Goal: Transaction & Acquisition: Book appointment/travel/reservation

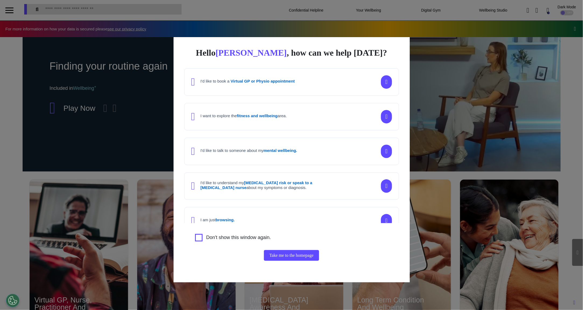
scroll to position [0, 269]
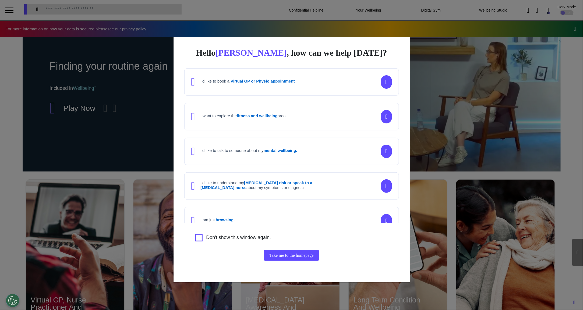
click at [544, 135] on div "Hello [PERSON_NAME] , how can we help [DATE]? I'd like to book a Virtual GP or …" at bounding box center [291, 155] width 583 height 310
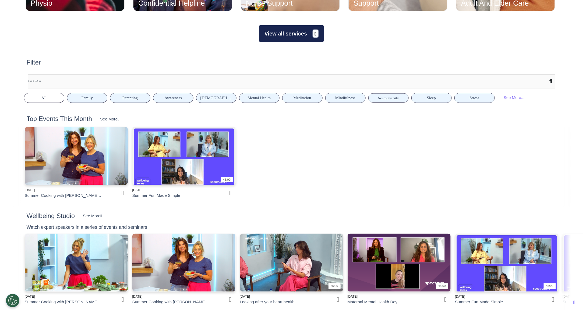
scroll to position [311, 0]
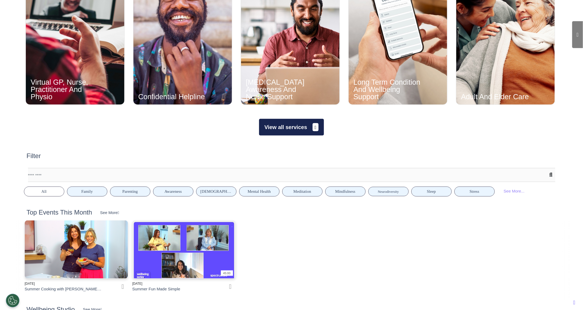
click at [295, 133] on button "View all services" at bounding box center [291, 127] width 65 height 17
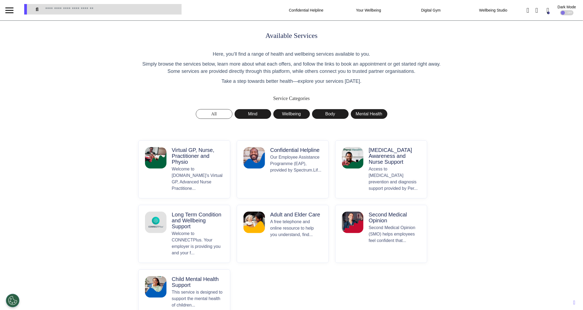
click at [183, 161] on p "Virtual GP, Nurse, Practitioner and Physio" at bounding box center [198, 156] width 52 height 18
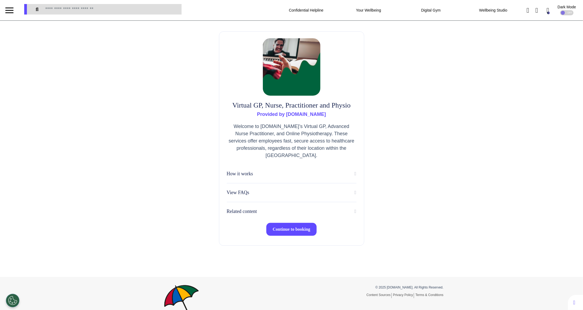
click at [287, 231] on span "Continue to booking" at bounding box center [292, 229] width 38 height 5
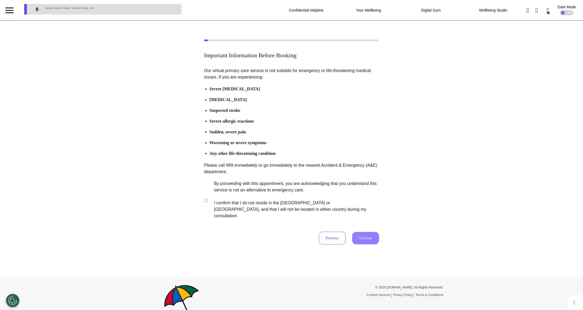
click at [280, 191] on label "By proceeding with this appointment, you are acknowledging that you understand …" at bounding box center [292, 199] width 168 height 39
click at [368, 232] on button "Continue" at bounding box center [365, 238] width 27 height 12
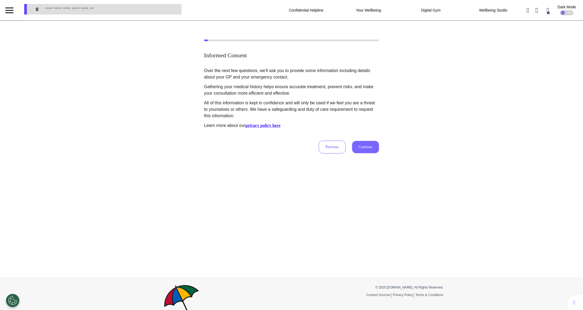
click at [356, 142] on button "Continue" at bounding box center [365, 147] width 27 height 12
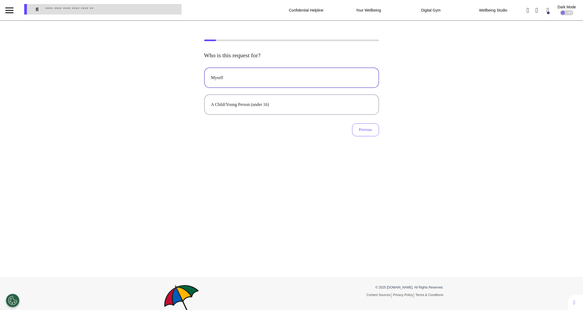
click at [284, 76] on div "Myself" at bounding box center [291, 77] width 161 height 6
select select "******"
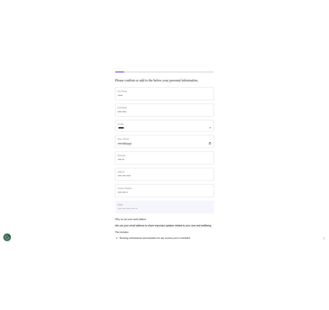
scroll to position [49, 0]
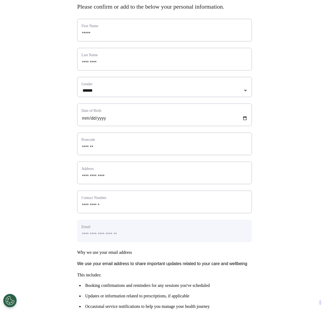
click at [200, 87] on label "Gender" at bounding box center [164, 84] width 166 height 6
click at [284, 166] on div "**********" at bounding box center [164, 163] width 329 height 345
click at [145, 93] on select "**********" at bounding box center [164, 90] width 166 height 5
click at [275, 104] on div "**********" at bounding box center [164, 163] width 329 height 345
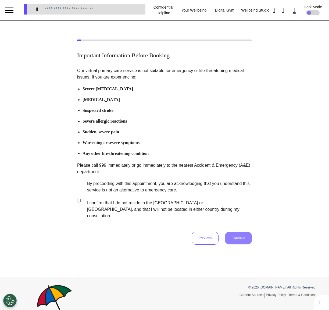
click at [106, 191] on label "By proceeding with this appointment, you are acknowledging that you understand …" at bounding box center [166, 199] width 168 height 39
click at [241, 232] on button "Continue" at bounding box center [238, 238] width 27 height 12
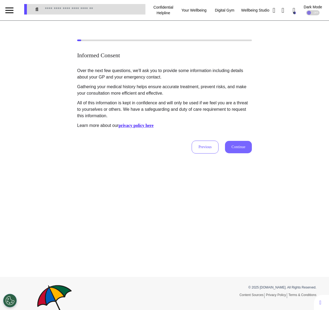
click at [249, 150] on button "Continue" at bounding box center [238, 147] width 27 height 12
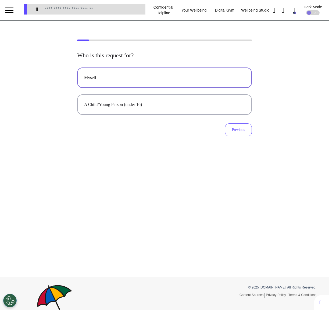
click at [141, 80] on div "Myself" at bounding box center [164, 77] width 161 height 6
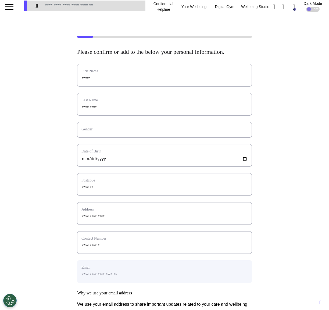
scroll to position [4, 0]
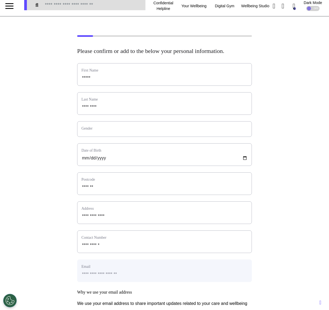
click at [149, 137] on div "Gender" at bounding box center [164, 129] width 175 height 16
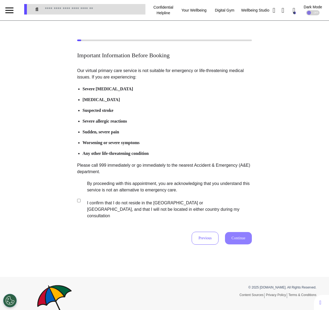
click at [106, 198] on label "By proceeding with this appointment, you are acknowledging that you understand …" at bounding box center [166, 199] width 168 height 39
click at [227, 232] on button "Continue" at bounding box center [238, 238] width 27 height 12
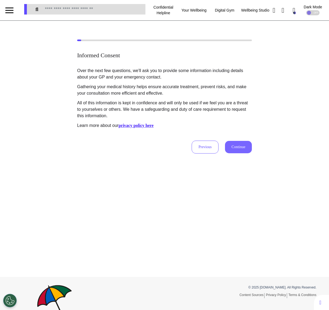
click at [241, 151] on button "Continue" at bounding box center [238, 147] width 27 height 12
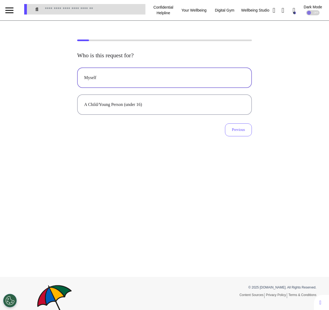
click at [147, 78] on div "Myself" at bounding box center [164, 77] width 161 height 6
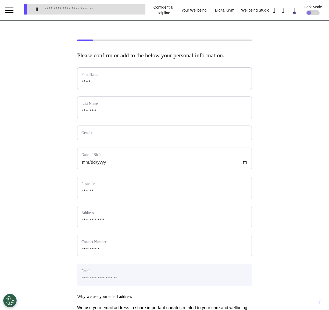
scroll to position [2, 0]
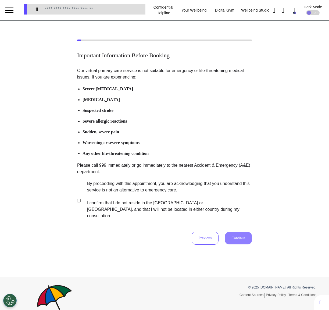
click at [121, 197] on label "By proceeding with this appointment, you are acknowledging that you understand …" at bounding box center [166, 199] width 168 height 39
click at [237, 232] on button "Continue" at bounding box center [238, 238] width 27 height 12
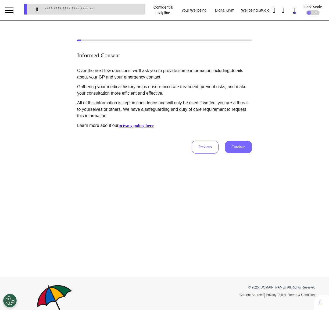
click at [243, 146] on button "Continue" at bounding box center [238, 147] width 27 height 12
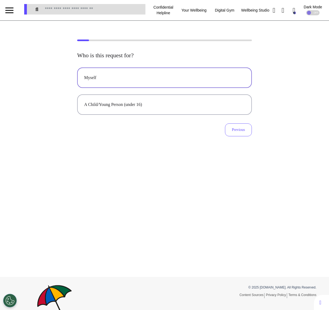
click at [172, 80] on div "Myself" at bounding box center [164, 77] width 161 height 6
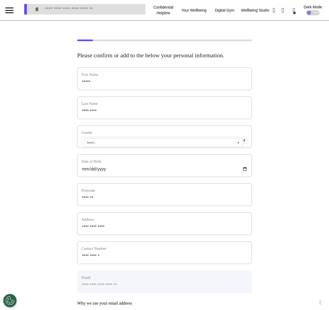
scroll to position [9, 0]
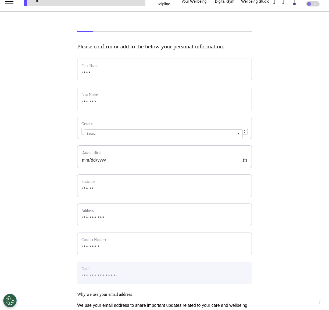
click at [172, 138] on div "Select... ▼" at bounding box center [163, 133] width 159 height 9
click at [293, 119] on div "**********" at bounding box center [164, 204] width 329 height 347
click at [245, 135] on div "Select... ▼ Male Female Decline to Specify Other" at bounding box center [164, 131] width 166 height 7
click at [242, 138] on div "Select... ▼" at bounding box center [163, 133] width 159 height 9
click at [288, 127] on div "**********" at bounding box center [164, 204] width 329 height 347
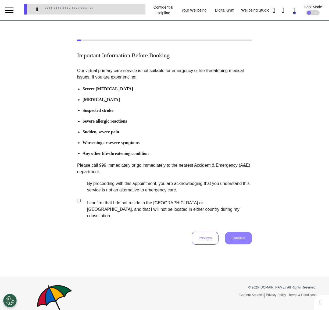
click at [155, 188] on label "By proceeding with this appointment, you are acknowledging that you understand …" at bounding box center [166, 199] width 168 height 39
click at [240, 234] on button "Continue" at bounding box center [238, 238] width 27 height 12
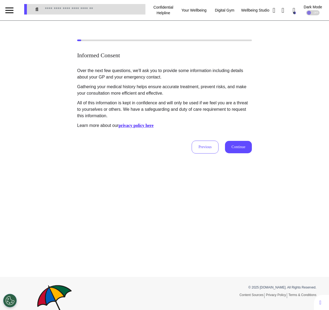
click at [270, 80] on div "Informed Consent Over the next few questions, we'll ask you to provide some inf…" at bounding box center [164, 97] width 329 height 114
click at [243, 142] on button "Continue" at bounding box center [238, 147] width 27 height 12
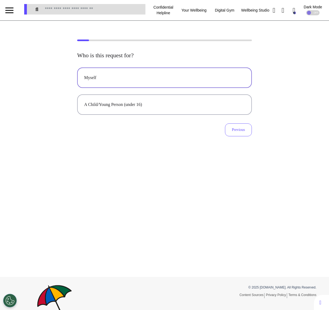
click at [164, 74] on button "Myself" at bounding box center [164, 77] width 175 height 20
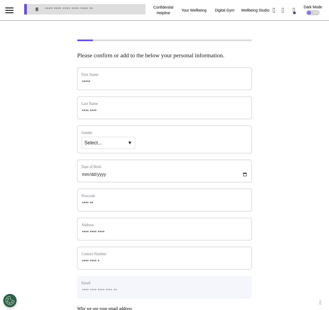
click at [127, 145] on div "Select... ▼" at bounding box center [108, 143] width 54 height 12
click at [125, 149] on div "Select... ▼" at bounding box center [108, 143] width 54 height 12
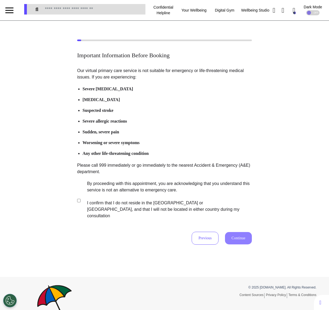
click at [128, 191] on label "By proceeding with this appointment, you are acknowledging that you understand …" at bounding box center [166, 199] width 168 height 39
click at [240, 232] on button "Continue" at bounding box center [238, 238] width 27 height 12
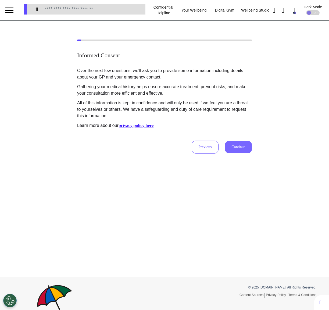
click at [243, 147] on button "Continue" at bounding box center [238, 147] width 27 height 12
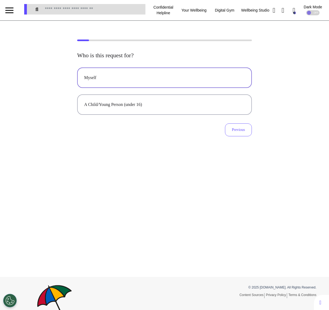
click at [180, 75] on div "Myself" at bounding box center [164, 77] width 161 height 6
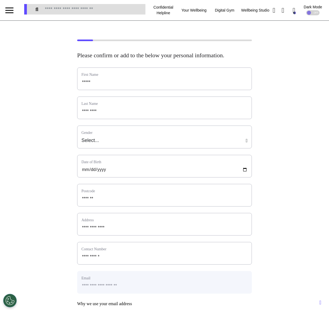
scroll to position [15, 0]
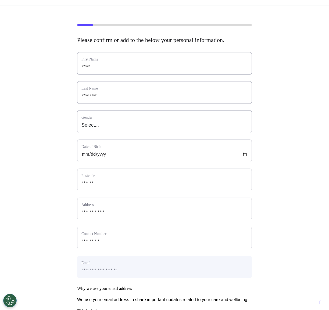
click at [148, 128] on div "Select..." at bounding box center [164, 125] width 166 height 7
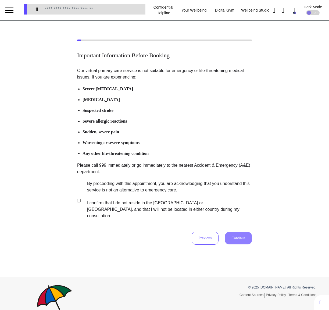
click at [163, 205] on label "By proceeding with this appointment, you are acknowledging that you understand …" at bounding box center [166, 199] width 168 height 39
click at [244, 233] on button "Continue" at bounding box center [238, 238] width 27 height 12
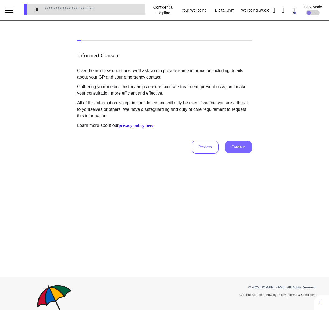
click at [235, 145] on button "Continue" at bounding box center [238, 147] width 27 height 12
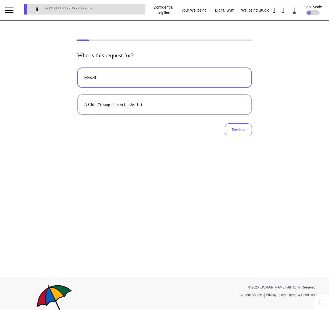
click at [167, 81] on button "Myself" at bounding box center [164, 77] width 175 height 20
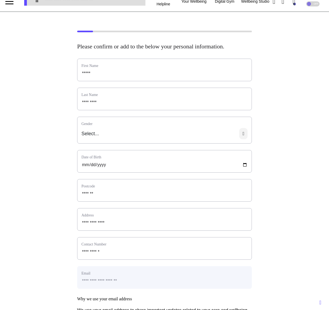
scroll to position [15, 0]
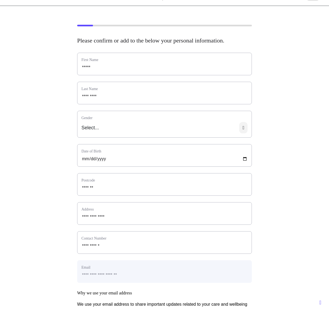
click at [172, 133] on div "Select..." at bounding box center [164, 127] width 166 height 11
click at [113, 133] on div "Select..." at bounding box center [164, 127] width 166 height 11
click at [243, 133] on icon at bounding box center [243, 127] width 8 height 11
